Goal: Information Seeking & Learning: Understand process/instructions

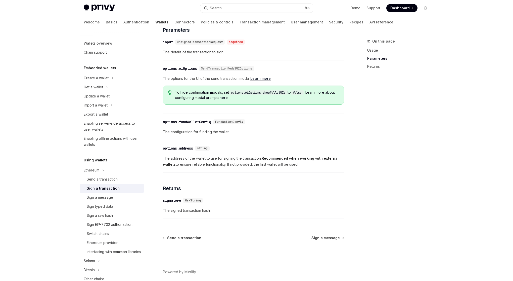
scroll to position [43, 0]
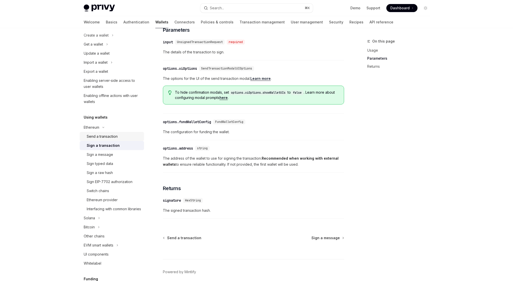
click at [111, 138] on div "Send a transaction" at bounding box center [102, 136] width 31 height 6
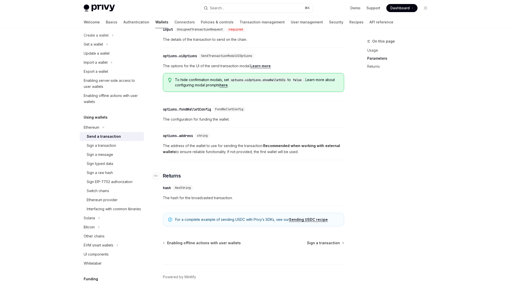
scroll to position [229, 0]
click at [232, 110] on span "FundWalletConfig" at bounding box center [229, 108] width 28 height 4
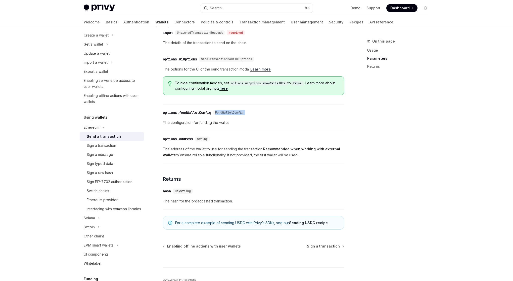
click at [228, 91] on link "here" at bounding box center [224, 88] width 8 height 5
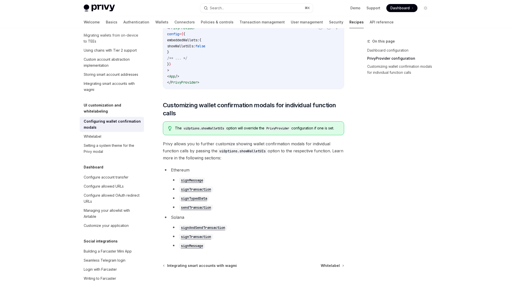
scroll to position [251, 0]
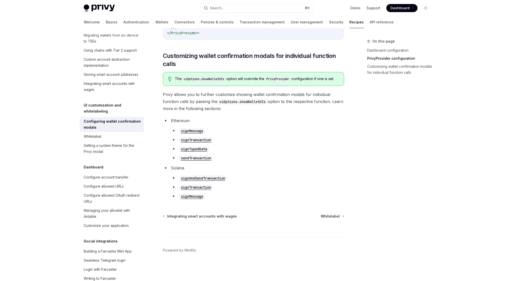
click at [209, 158] on code "sendTransaction" at bounding box center [196, 158] width 34 height 6
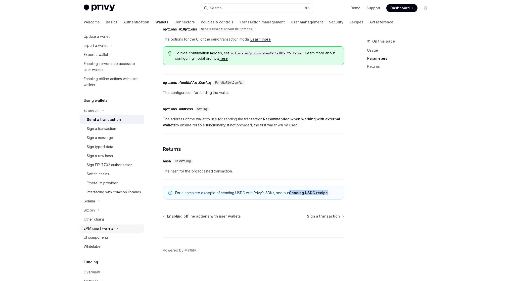
scroll to position [107, 0]
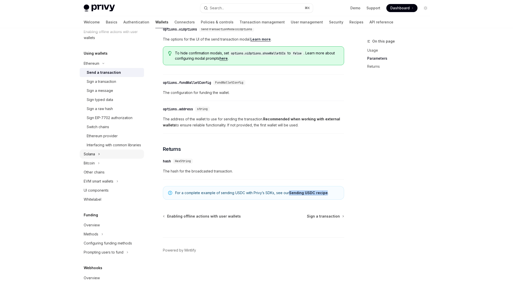
click at [97, 159] on div "Solana" at bounding box center [112, 153] width 64 height 9
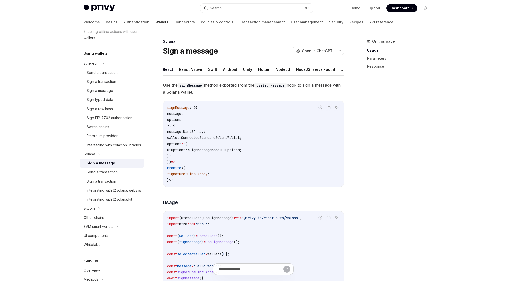
type textarea "*"
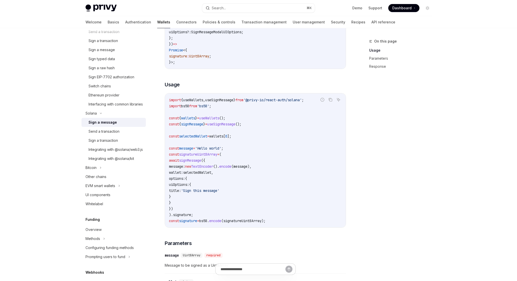
scroll to position [121, 0]
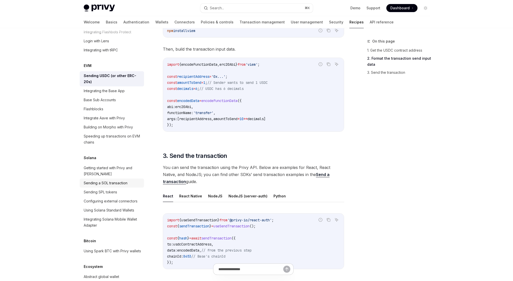
scroll to position [689, 0]
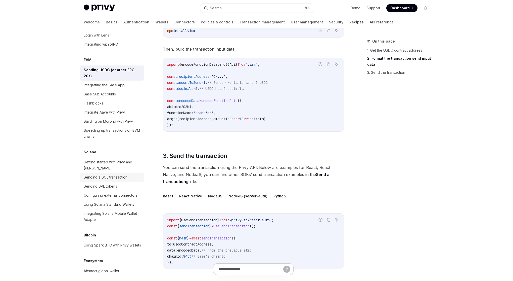
click at [121, 180] on div "Sending a SOL transaction" at bounding box center [106, 177] width 44 height 6
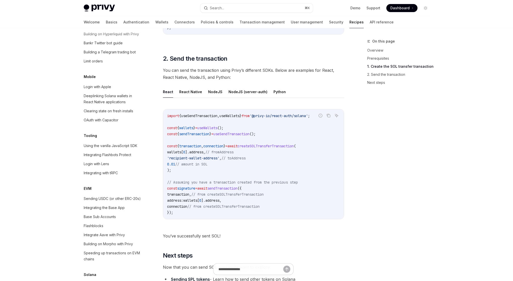
scroll to position [559, 0]
type textarea "*"
